Goal: Transaction & Acquisition: Purchase product/service

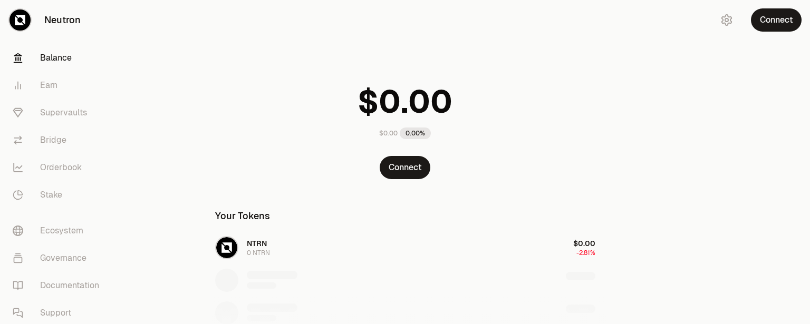
click at [781, 21] on button "Connect" at bounding box center [776, 19] width 51 height 23
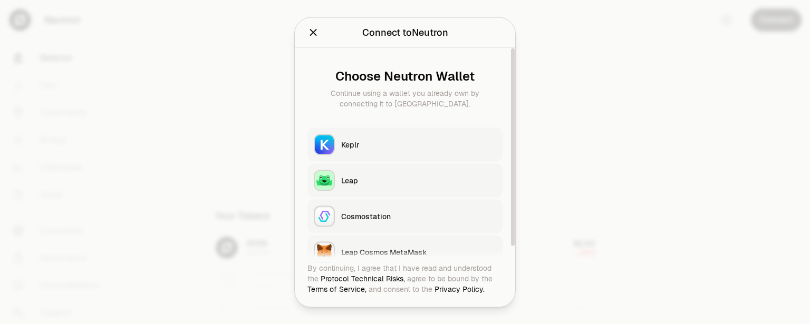
click at [352, 143] on div "Keplr" at bounding box center [418, 144] width 155 height 11
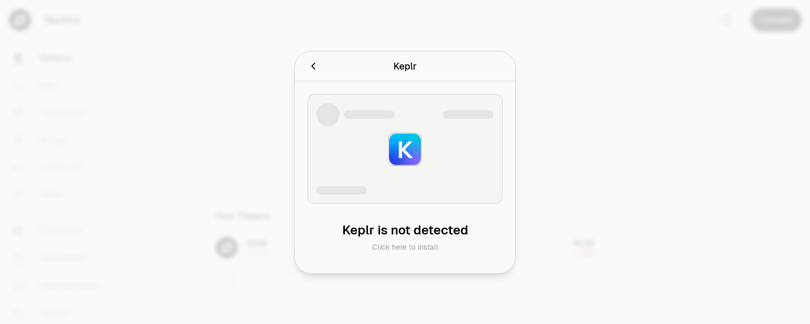
click at [372, 26] on div at bounding box center [405, 162] width 810 height 324
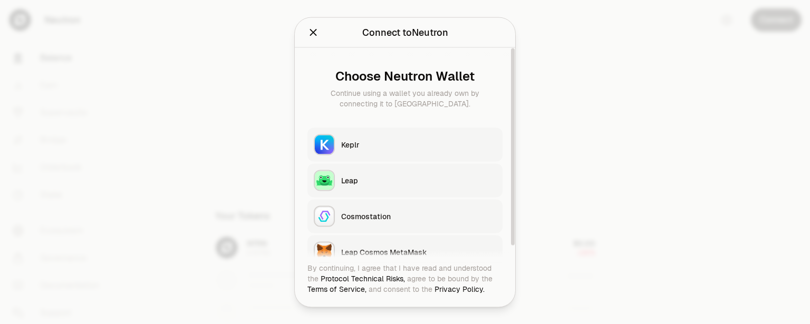
click at [346, 145] on div "Keplr" at bounding box center [418, 144] width 155 height 11
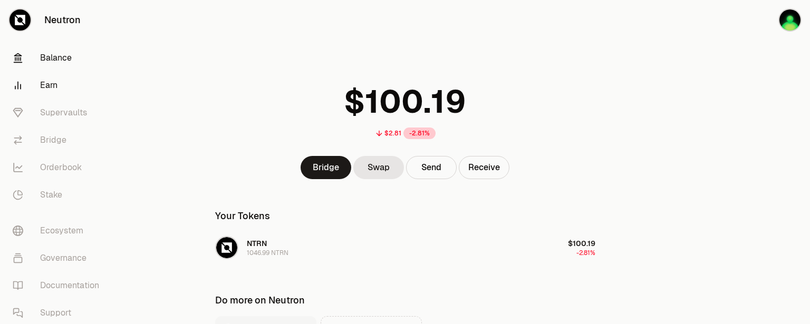
click at [51, 87] on link "Earn" at bounding box center [59, 85] width 110 height 27
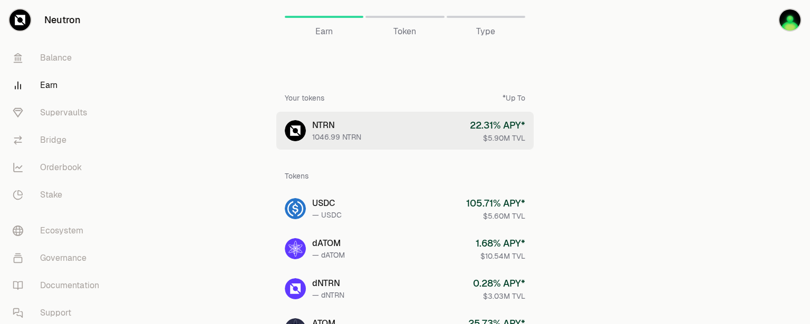
click at [338, 133] on div "1046.99 NTRN" at bounding box center [336, 137] width 49 height 11
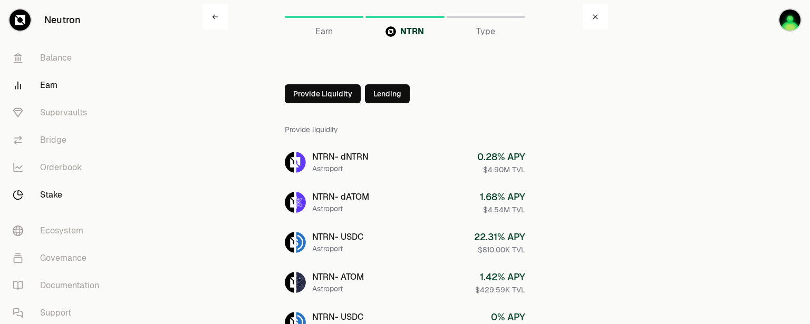
click at [53, 194] on link "Stake" at bounding box center [59, 194] width 110 height 27
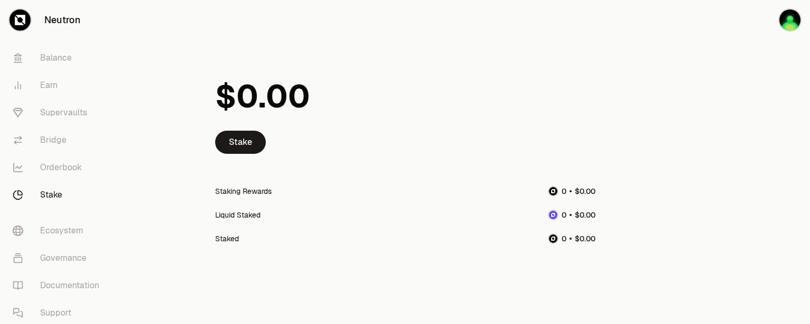
scroll to position [24, 0]
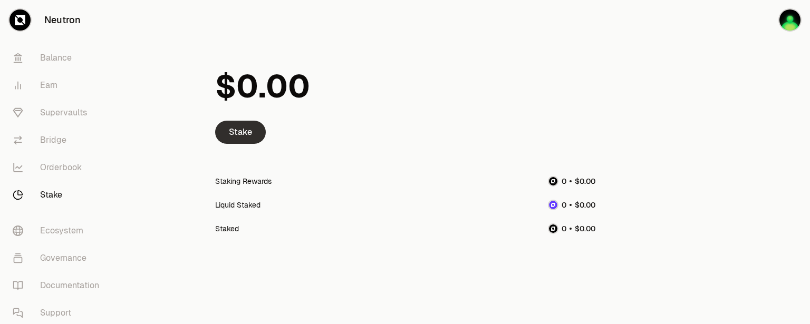
click at [239, 132] on link "Stake" at bounding box center [240, 132] width 51 height 23
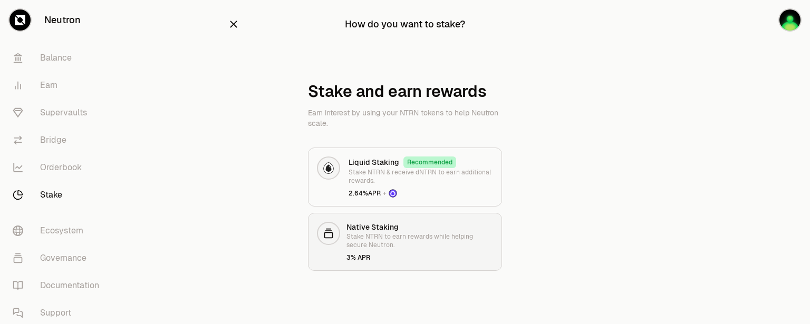
click at [399, 233] on p "Stake NTRN to earn rewards while helping secure Neutron." at bounding box center [420, 241] width 147 height 17
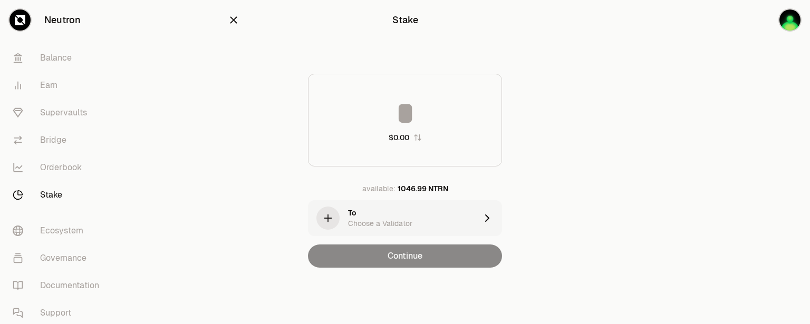
click at [448, 219] on div "To Choose a Validator" at bounding box center [412, 218] width 129 height 21
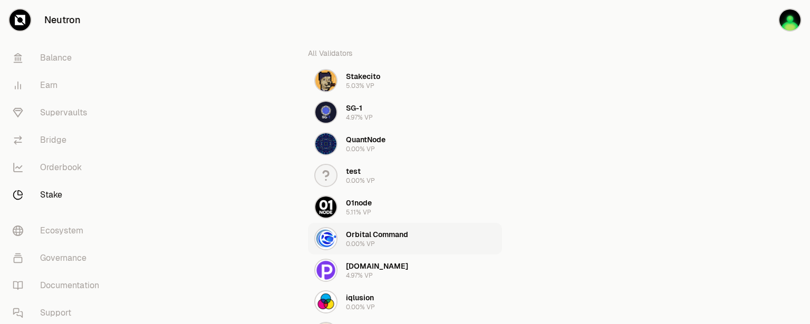
scroll to position [106, 0]
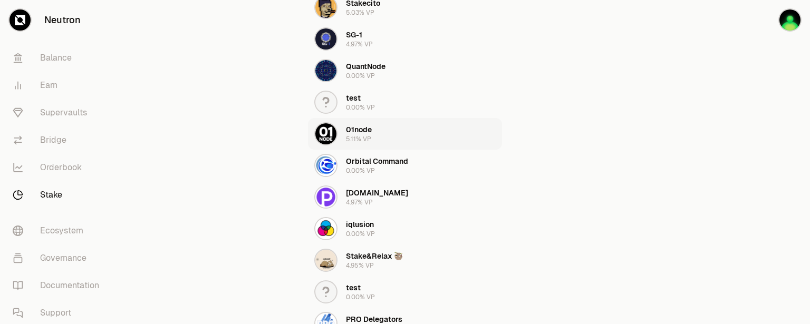
click at [328, 136] on img "button" at bounding box center [326, 133] width 21 height 21
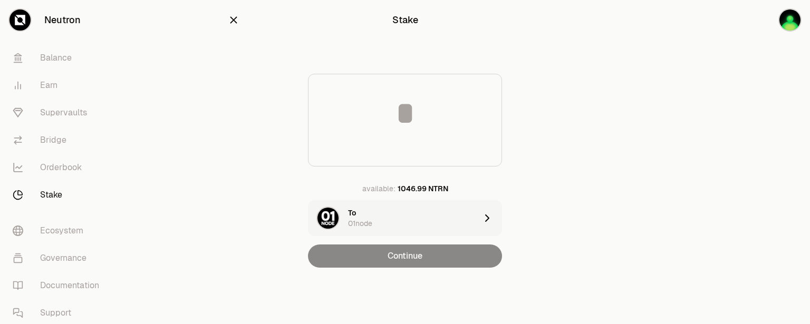
scroll to position [0, 0]
click at [232, 17] on icon "button" at bounding box center [234, 20] width 7 height 7
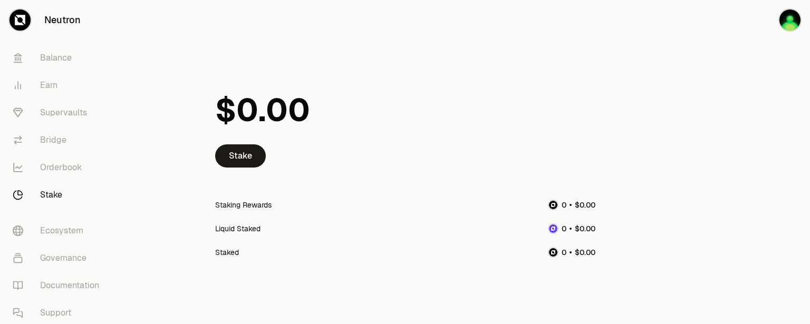
click at [55, 195] on link "Stake" at bounding box center [59, 194] width 110 height 27
click at [253, 154] on link "Stake" at bounding box center [240, 156] width 51 height 23
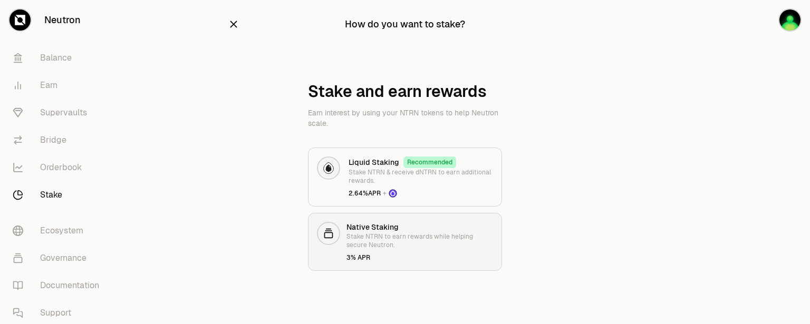
click at [386, 244] on p "Stake NTRN to earn rewards while helping secure Neutron." at bounding box center [420, 241] width 147 height 17
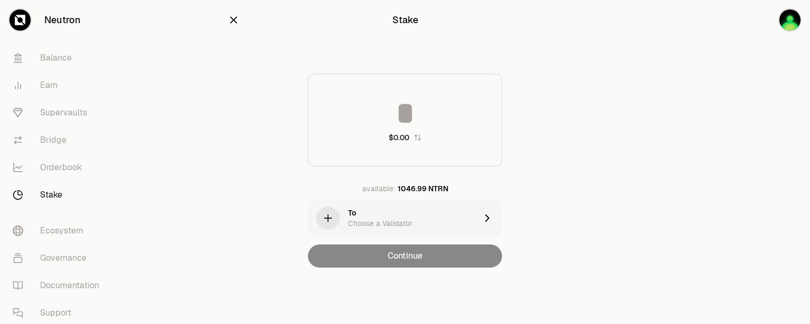
click at [412, 216] on div "To Choose a Validator" at bounding box center [412, 218] width 129 height 21
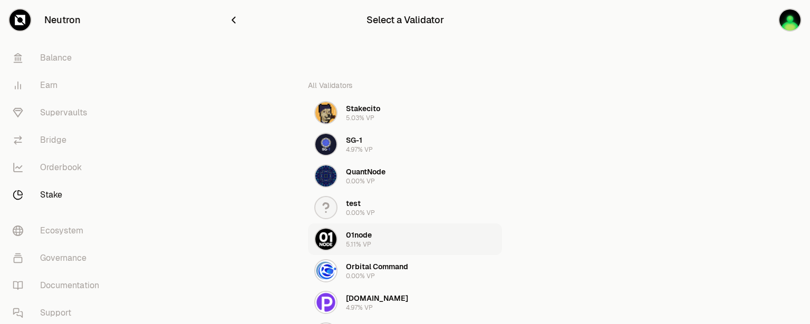
click at [359, 236] on div "01node" at bounding box center [359, 235] width 26 height 11
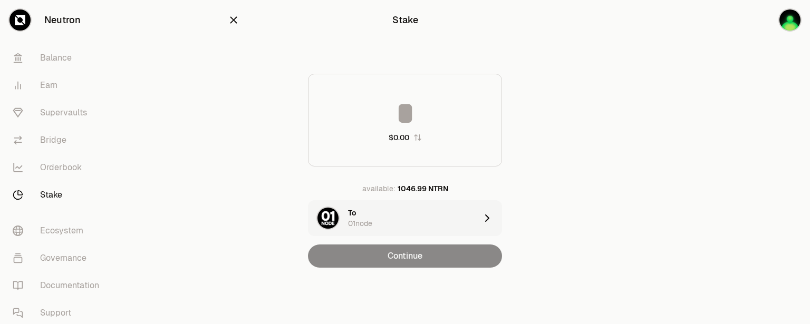
click at [424, 224] on div "To 01node" at bounding box center [412, 218] width 129 height 21
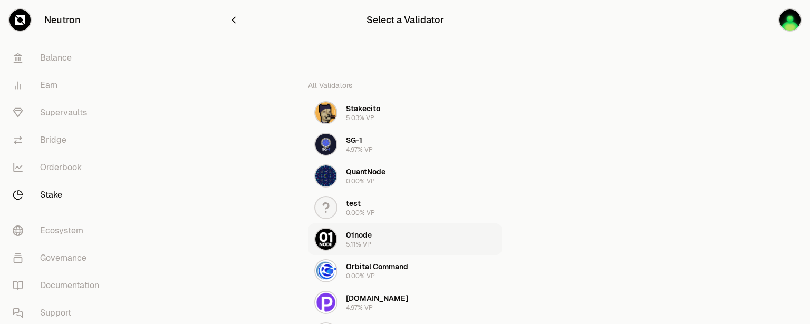
click at [364, 235] on div "01node" at bounding box center [359, 235] width 26 height 11
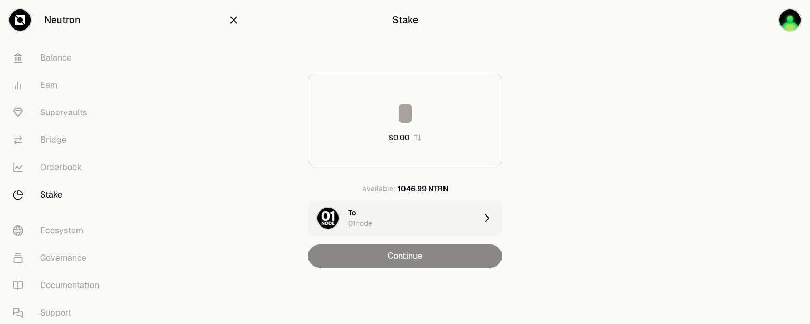
click at [404, 111] on input at bounding box center [405, 114] width 193 height 32
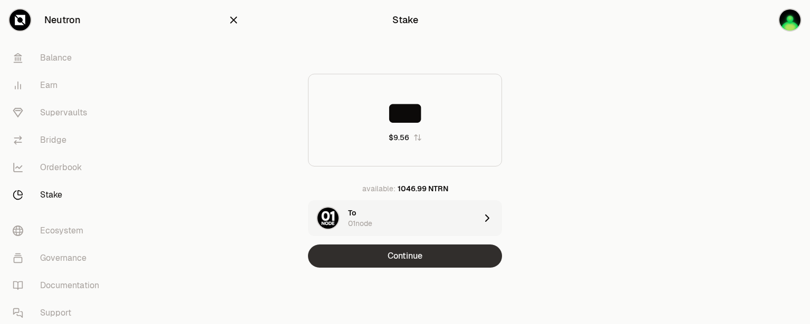
type input "***"
click at [399, 256] on button "Continue" at bounding box center [405, 256] width 194 height 23
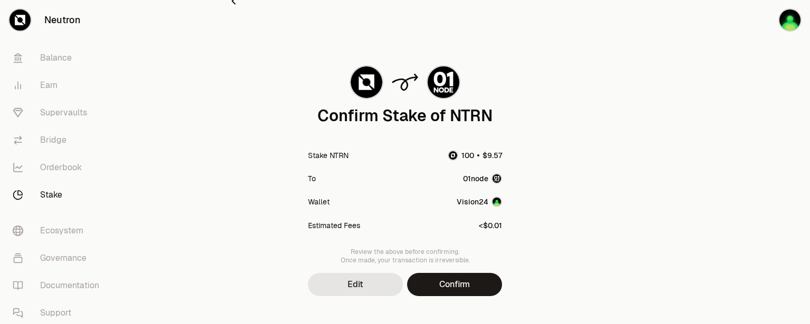
scroll to position [33, 0]
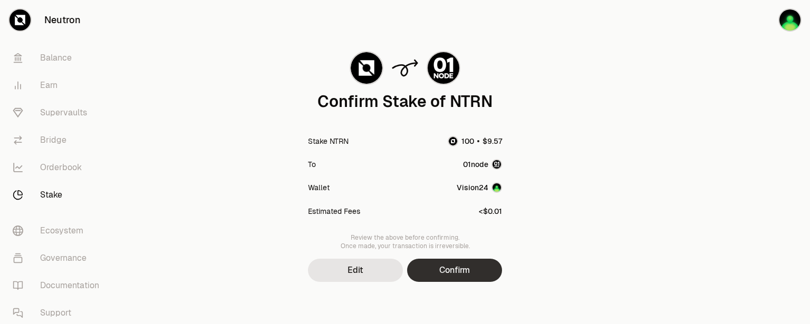
click at [460, 274] on button "Confirm" at bounding box center [454, 270] width 95 height 23
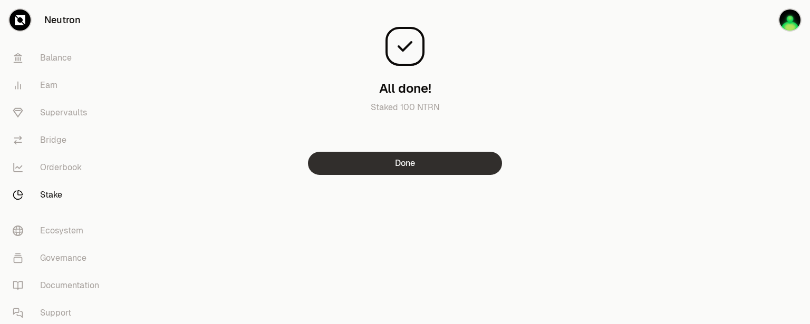
click at [404, 167] on button "Done" at bounding box center [405, 163] width 194 height 23
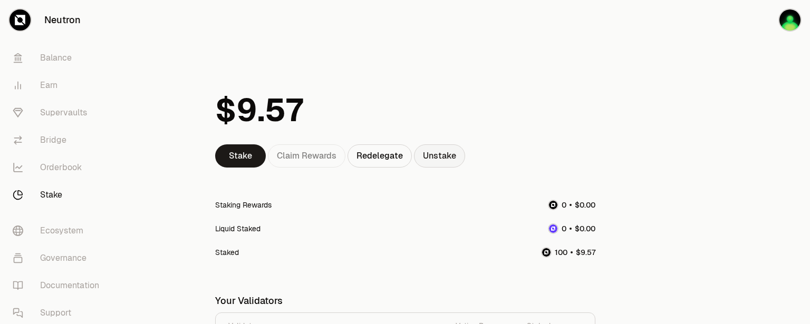
click at [443, 154] on link "Unstake" at bounding box center [439, 156] width 51 height 23
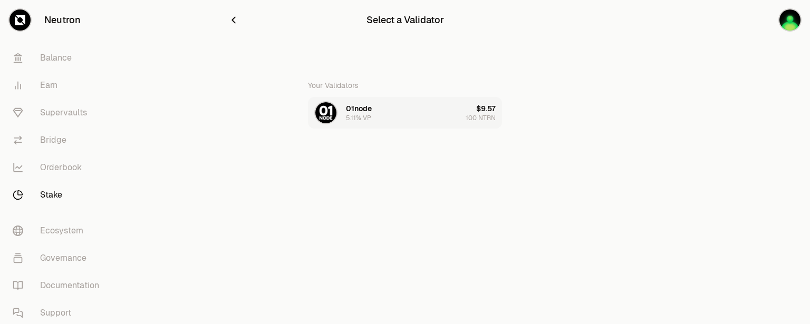
click at [452, 109] on button "01node 5.11% VP $9.57 100 NTRN" at bounding box center [405, 113] width 194 height 32
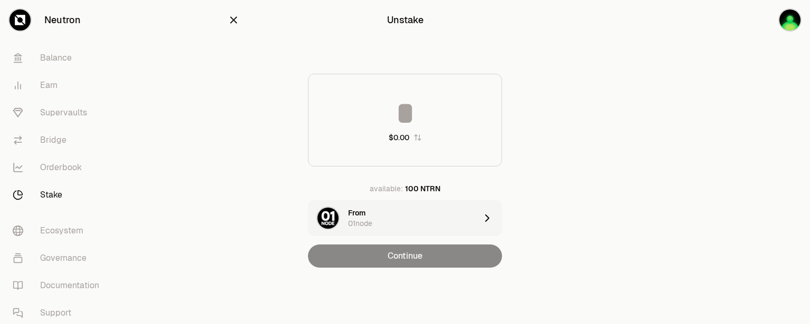
click at [408, 108] on input at bounding box center [405, 114] width 193 height 32
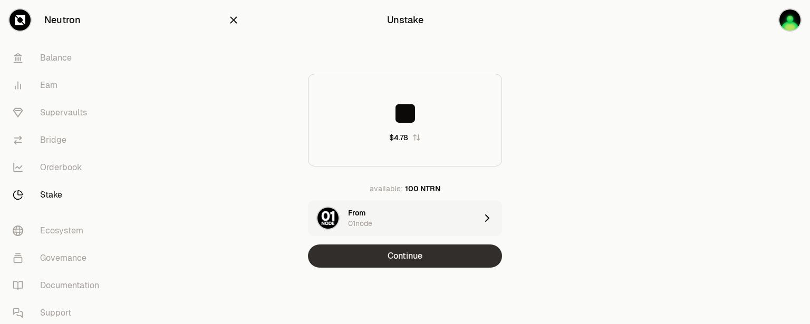
type input "**"
click at [393, 254] on button "Continue" at bounding box center [405, 256] width 194 height 23
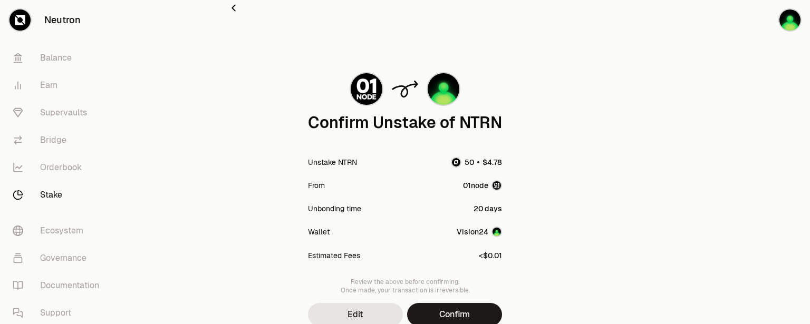
scroll to position [56, 0]
